Goal: Find specific page/section: Find specific page/section

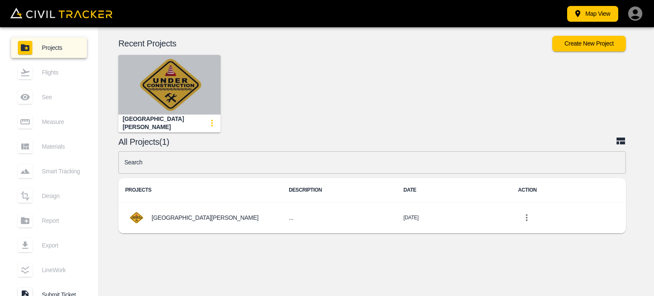
click at [176, 98] on img "button" at bounding box center [169, 85] width 102 height 60
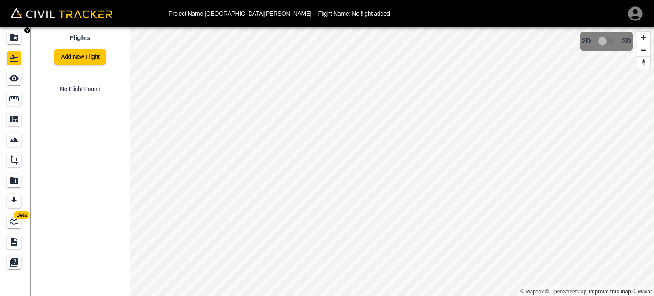
click at [11, 38] on icon "Projects" at bounding box center [14, 37] width 9 height 7
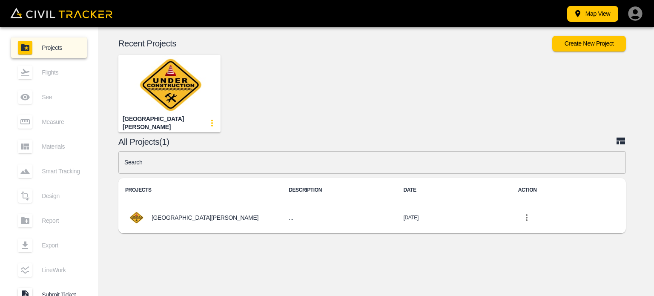
click at [158, 95] on img "button" at bounding box center [169, 85] width 102 height 60
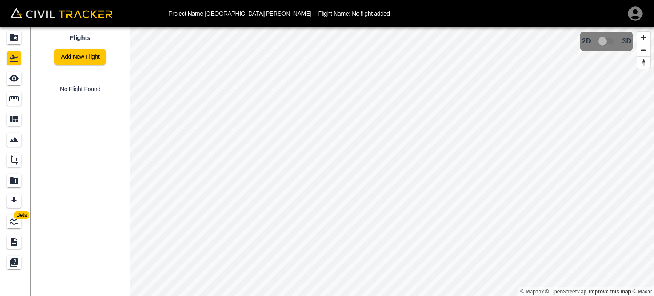
click at [636, 17] on icon "button" at bounding box center [635, 13] width 17 height 17
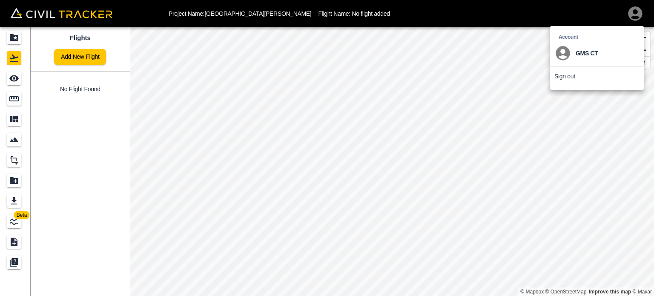
click at [8, 43] on div at bounding box center [327, 148] width 654 height 296
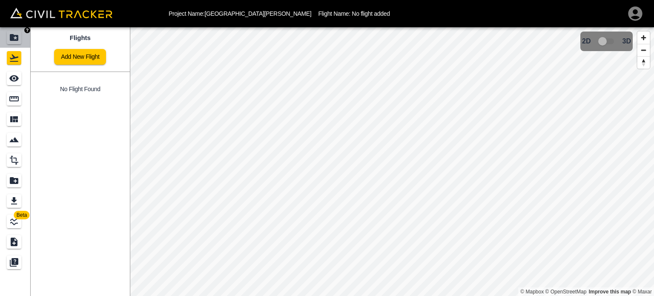
click at [14, 40] on icon "Projects" at bounding box center [14, 37] width 9 height 7
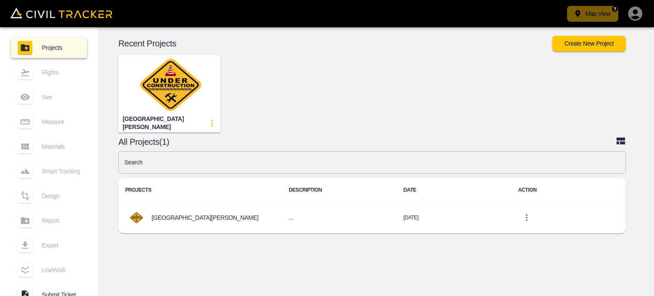
click at [602, 16] on button "Map View" at bounding box center [592, 14] width 51 height 16
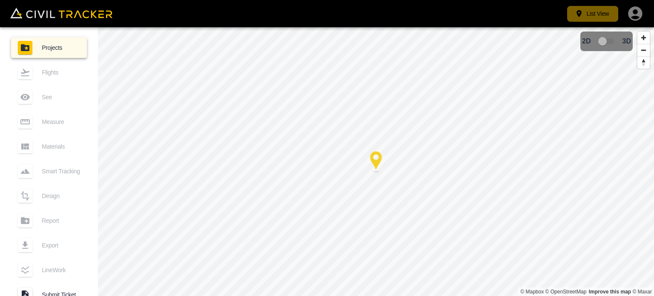
click at [601, 16] on button "List View" at bounding box center [592, 14] width 51 height 16
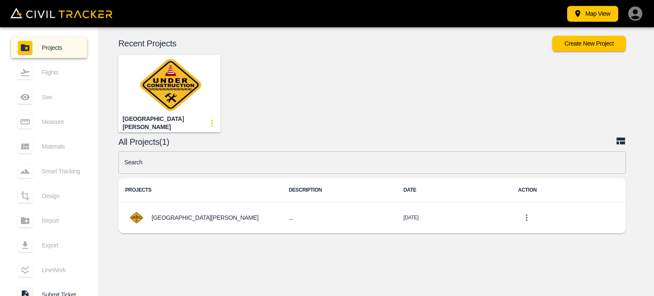
click at [625, 14] on div "Map View" at bounding box center [406, 13] width 475 height 17
click at [633, 17] on icon "button" at bounding box center [635, 13] width 17 height 17
